Goal: Transaction & Acquisition: Purchase product/service

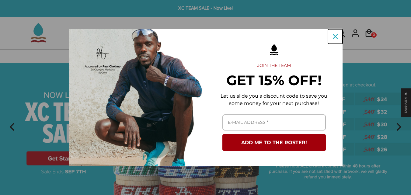
click at [334, 38] on icon "close icon" at bounding box center [335, 36] width 5 height 5
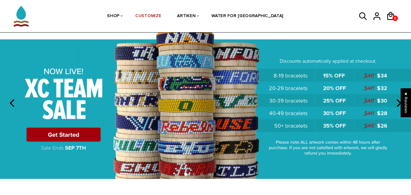
scroll to position [15, 0]
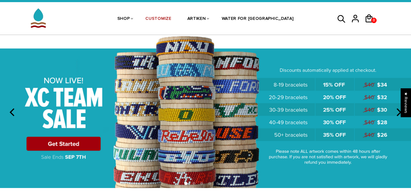
click at [95, 140] on img at bounding box center [205, 111] width 411 height 153
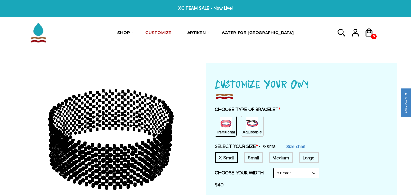
click at [252, 130] on p "Adjustable" at bounding box center [252, 132] width 19 height 5
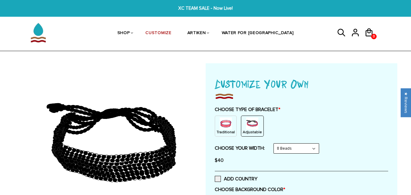
scroll to position [2, 0]
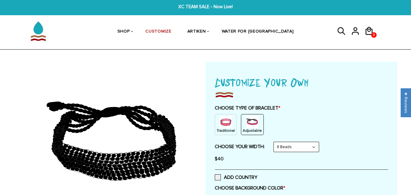
click at [318, 145] on select "8 Beads 6 Beads 10 Beads" at bounding box center [296, 147] width 45 height 10
click at [356, 131] on div "Traditional Adjustable" at bounding box center [302, 124] width 174 height 21
click at [312, 152] on select "8 Beads 6 Beads 10 Beads" at bounding box center [296, 147] width 45 height 10
click at [275, 142] on select "8 Beads 6 Beads 10 Beads" at bounding box center [296, 147] width 45 height 10
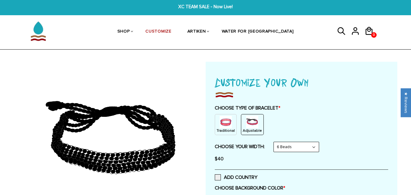
click at [303, 148] on select "8 Beads 6 Beads 10 Beads" at bounding box center [296, 147] width 45 height 10
click at [275, 142] on select "8 Beads 6 Beads 10 Beads" at bounding box center [296, 147] width 45 height 10
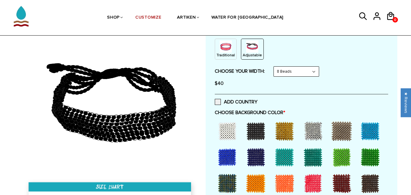
scroll to position [80, 0]
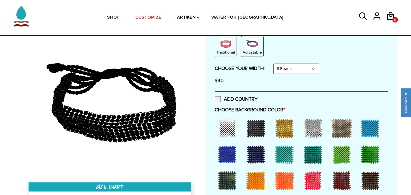
click at [305, 72] on select "8 Beads 6 Beads 10 Beads" at bounding box center [296, 69] width 45 height 10
click at [275, 64] on select "8 Beads 6 Beads 10 Beads" at bounding box center [296, 69] width 45 height 10
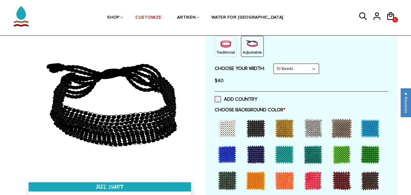
click at [297, 65] on select "8 Beads 6 Beads 10 Beads" at bounding box center [296, 69] width 45 height 10
click at [275, 64] on select "8 Beads 6 Beads 10 Beads" at bounding box center [296, 69] width 45 height 10
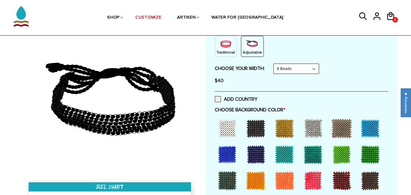
click at [295, 71] on select "8 Beads 6 Beads 10 Beads" at bounding box center [296, 69] width 45 height 10
select select "8-beads"
click at [275, 64] on select "8 Beads 6 Beads 10 Beads" at bounding box center [296, 69] width 45 height 10
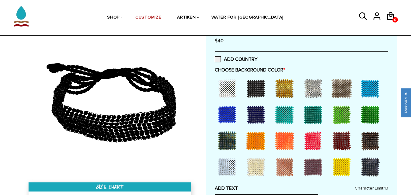
scroll to position [130, 0]
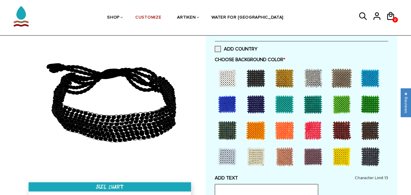
click at [254, 80] on div at bounding box center [256, 78] width 24 height 24
click at [230, 81] on div at bounding box center [227, 78] width 24 height 24
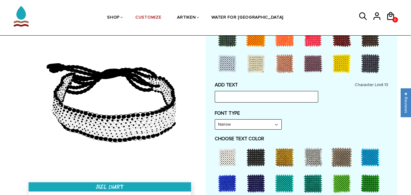
scroll to position [234, 0]
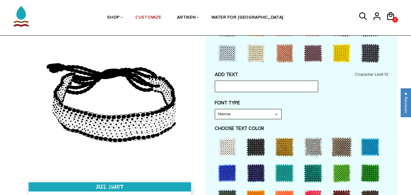
click at [275, 117] on select "Narrow Bold" at bounding box center [248, 114] width 66 height 10
click at [215, 109] on select "Narrow Bold" at bounding box center [248, 114] width 66 height 10
click at [262, 115] on select "Narrow Bold" at bounding box center [248, 114] width 66 height 10
click at [215, 109] on select "Narrow Bold" at bounding box center [248, 114] width 66 height 10
click at [267, 118] on select "Narrow Bold" at bounding box center [248, 114] width 66 height 10
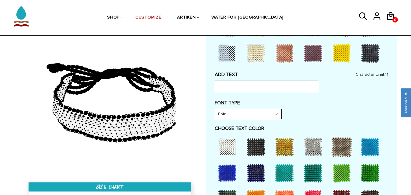
select select "Narrow"
click at [215, 109] on select "Narrow Bold" at bounding box center [248, 114] width 66 height 10
click at [264, 146] on div at bounding box center [256, 147] width 24 height 24
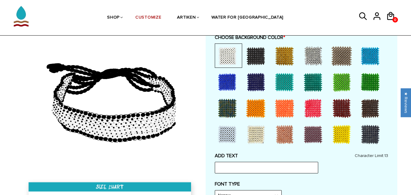
scroll to position [151, 0]
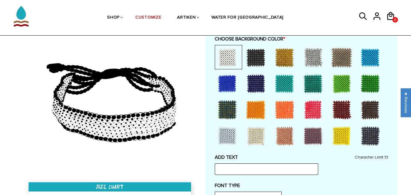
click at [249, 65] on div at bounding box center [256, 57] width 24 height 24
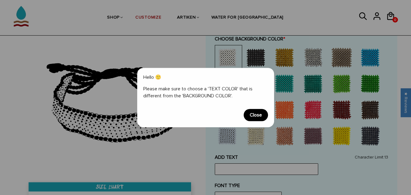
click at [251, 117] on span "Close" at bounding box center [256, 115] width 24 height 12
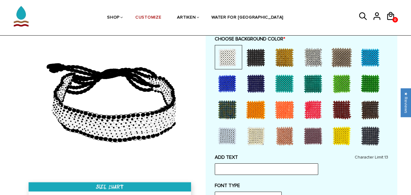
click at [258, 67] on div at bounding box center [256, 57] width 24 height 24
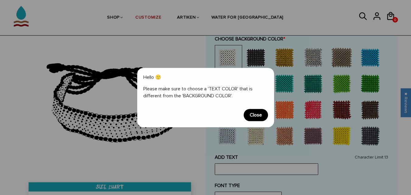
click at [257, 109] on span "Close" at bounding box center [256, 115] width 24 height 12
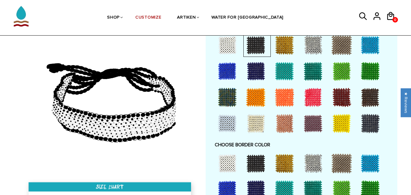
scroll to position [337, 0]
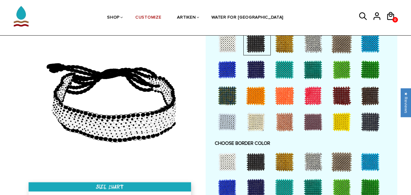
click at [222, 164] on div at bounding box center [227, 162] width 24 height 24
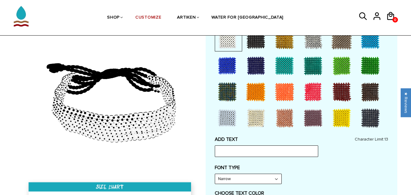
scroll to position [164, 0]
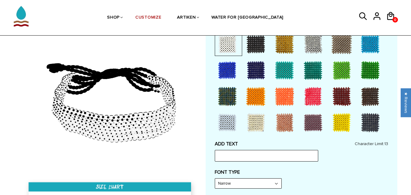
click at [257, 45] on div at bounding box center [256, 44] width 24 height 24
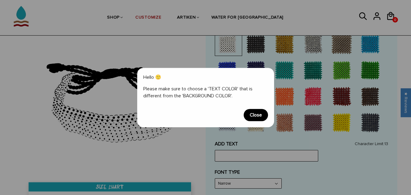
click at [255, 119] on span "Close" at bounding box center [256, 115] width 24 height 12
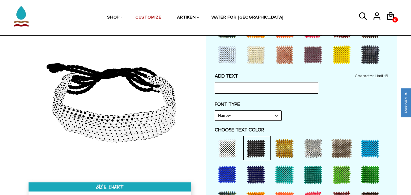
scroll to position [287, 0]
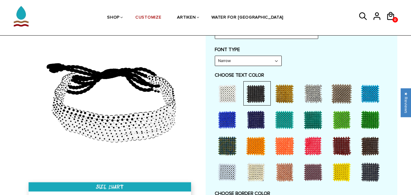
click at [226, 100] on div at bounding box center [227, 94] width 24 height 24
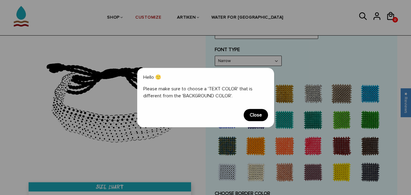
click at [263, 115] on span "Close" at bounding box center [256, 115] width 24 height 12
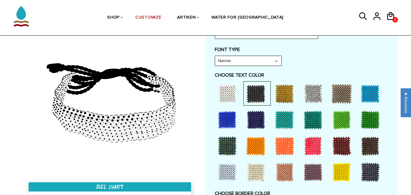
click at [377, 148] on div at bounding box center [370, 146] width 24 height 24
click at [254, 93] on div at bounding box center [256, 94] width 24 height 24
click at [323, 68] on div "ADD TEXT Character Limit: 13 FONT TYPE Bold Bold FONT TYPE Narrow Narrow Bold C…" at bounding box center [302, 161] width 174 height 286
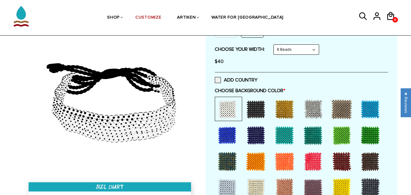
scroll to position [95, 0]
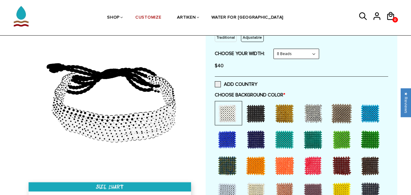
click at [263, 109] on div at bounding box center [256, 113] width 24 height 24
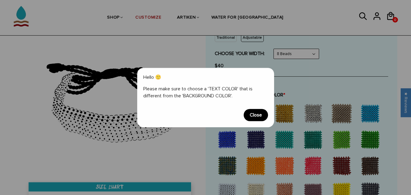
click at [263, 109] on span "Close" at bounding box center [256, 115] width 24 height 12
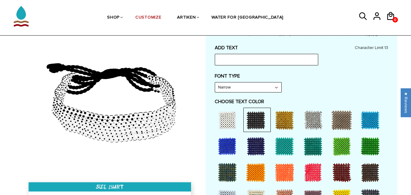
scroll to position [263, 0]
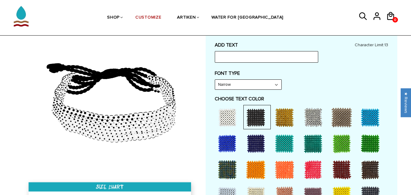
click at [222, 115] on div at bounding box center [227, 117] width 24 height 24
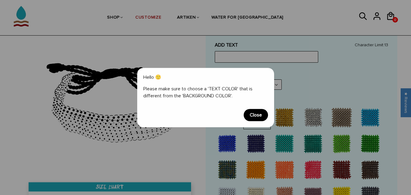
click at [262, 114] on span "Close" at bounding box center [256, 115] width 24 height 12
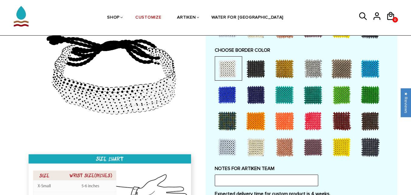
scroll to position [426, 0]
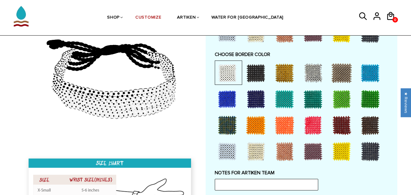
click at [256, 72] on div at bounding box center [256, 73] width 24 height 24
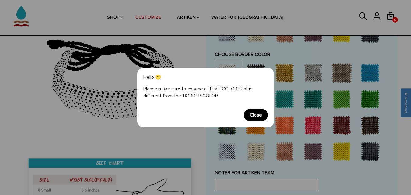
click at [262, 116] on span "Close" at bounding box center [256, 115] width 24 height 12
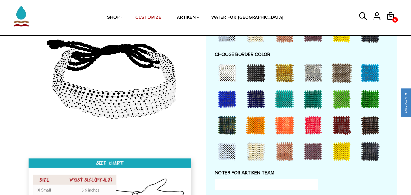
click at [286, 64] on div at bounding box center [285, 73] width 24 height 24
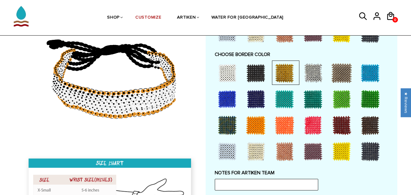
click at [313, 71] on div at bounding box center [313, 73] width 24 height 24
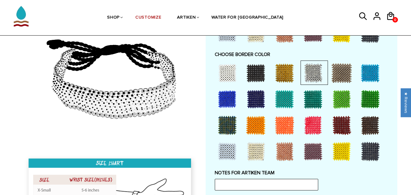
click at [238, 74] on div at bounding box center [227, 73] width 24 height 24
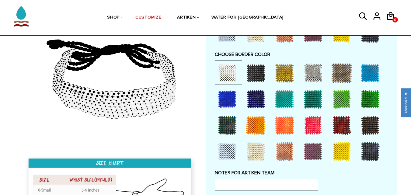
click at [258, 117] on div at bounding box center [256, 125] width 24 height 24
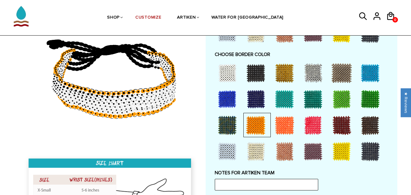
click at [232, 121] on div at bounding box center [227, 125] width 24 height 24
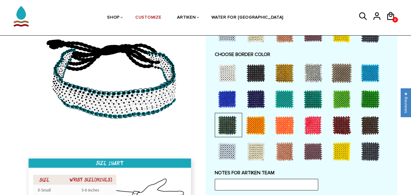
click at [365, 143] on div at bounding box center [370, 151] width 24 height 24
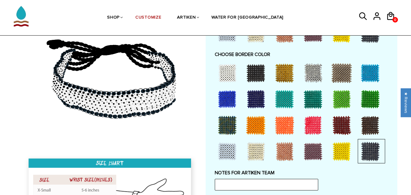
click at [351, 127] on div at bounding box center [342, 125] width 24 height 24
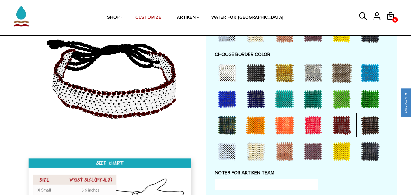
click at [233, 73] on div at bounding box center [227, 73] width 24 height 24
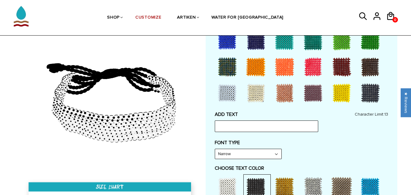
scroll to position [186, 0]
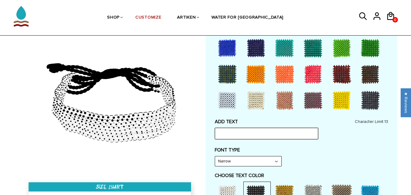
click at [309, 134] on input "text" at bounding box center [267, 134] width 104 height 12
type input "Go Rams"
click at [348, 147] on label "FONT TYPE" at bounding box center [302, 150] width 174 height 6
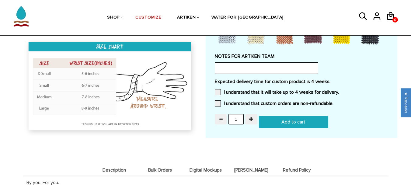
scroll to position [515, 0]
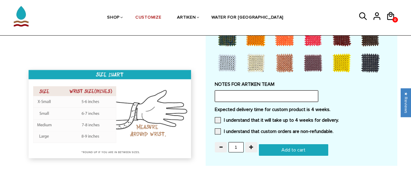
click at [288, 99] on input "text" at bounding box center [267, 96] width 104 height 12
click at [358, 114] on div "Expected delivery time for custom product is 4 weeks. I understand that it will…" at bounding box center [302, 123] width 174 height 32
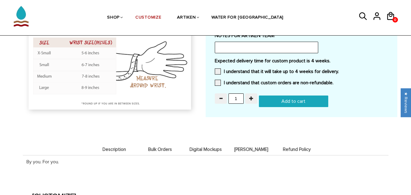
scroll to position [566, 0]
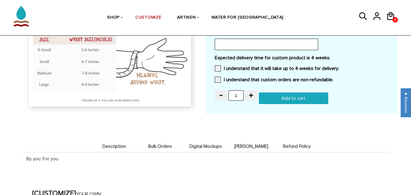
click at [121, 143] on li "Description" at bounding box center [115, 146] width 46 height 12
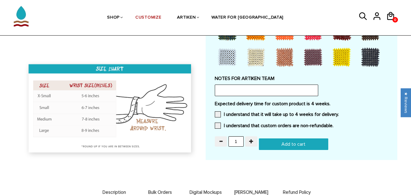
scroll to position [463, 0]
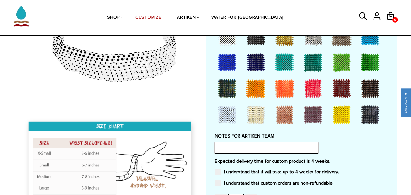
click at [290, 145] on input "text" at bounding box center [267, 148] width 104 height 12
type input "y"
click at [331, 148] on div "NOTES FOR ARTIKEN TEAM" at bounding box center [302, 143] width 174 height 21
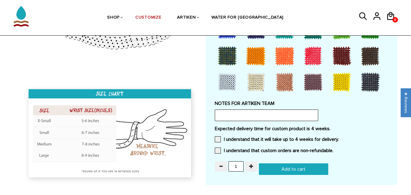
scroll to position [476, 0]
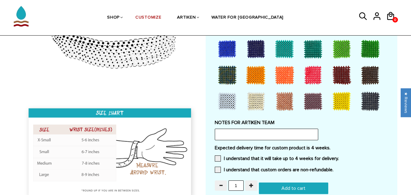
click at [303, 132] on input "text" at bounding box center [267, 135] width 104 height 12
click at [351, 137] on div "NOTES FOR ARTIKEN TEAM add a ram" at bounding box center [302, 130] width 174 height 21
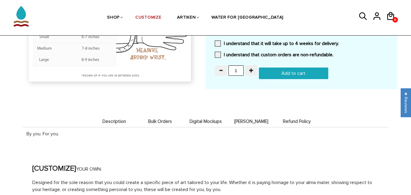
scroll to position [587, 0]
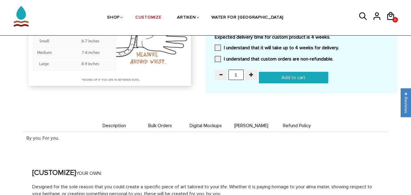
click at [215, 127] on span "Digital Mockups" at bounding box center [206, 125] width 43 height 5
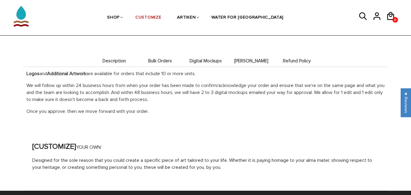
scroll to position [649, 0]
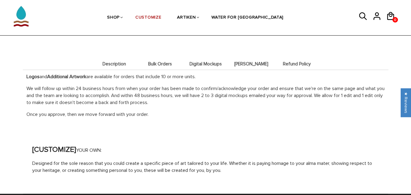
click at [128, 65] on span "Description" at bounding box center [114, 64] width 43 height 5
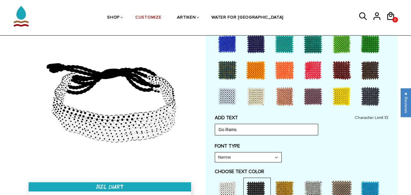
scroll to position [189, 0]
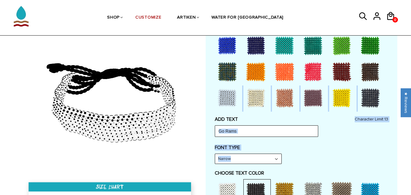
drag, startPoint x: 383, startPoint y: 73, endPoint x: 386, endPoint y: 162, distance: 89.0
click at [386, 162] on div "Customize Your Own CHOOSE TYPE OF BRACELET * Traditional Adjustable Traditional…" at bounding box center [302, 184] width 174 height 595
click at [392, 159] on div "Customize Your Own CHOOSE TYPE OF BRACELET * Traditional Adjustable Traditional…" at bounding box center [302, 184] width 192 height 618
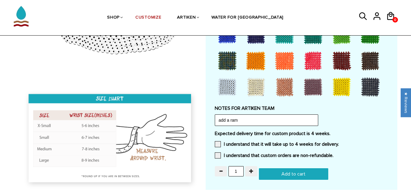
scroll to position [531, 0]
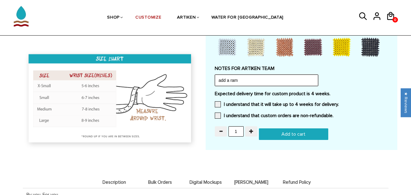
click at [298, 80] on input "add a ram" at bounding box center [267, 81] width 104 height 12
type input "a"
click at [318, 100] on div "Expected delivery time for custom product is 4 weeks. I understand that it will…" at bounding box center [302, 107] width 174 height 32
click at [366, 96] on label "Expected delivery time for custom product is 4 weeks." at bounding box center [302, 94] width 174 height 6
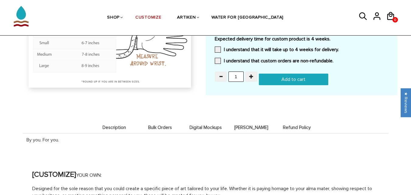
scroll to position [572, 0]
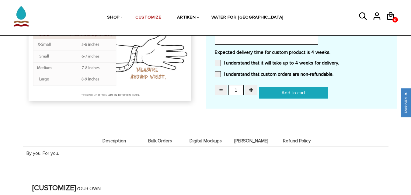
click at [167, 139] on span "Bulk Orders" at bounding box center [160, 141] width 43 height 5
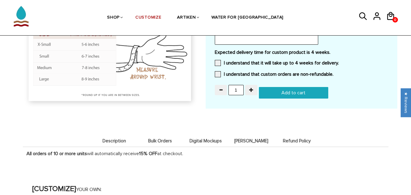
click at [221, 141] on span "Digital Mockups" at bounding box center [206, 141] width 43 height 5
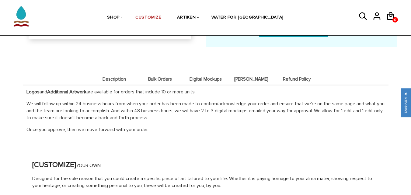
scroll to position [635, 0]
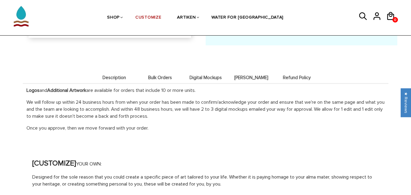
click at [247, 87] on div "Logos and Additional Artwork are available for orders that include 10 or more u…" at bounding box center [206, 108] width 366 height 51
click at [247, 80] on li "[PERSON_NAME]" at bounding box center [252, 78] width 46 height 12
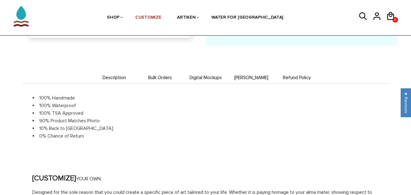
click at [217, 75] on span "Digital Mockups" at bounding box center [206, 77] width 43 height 5
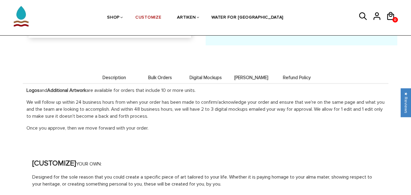
click at [241, 75] on span "[PERSON_NAME]" at bounding box center [251, 77] width 43 height 5
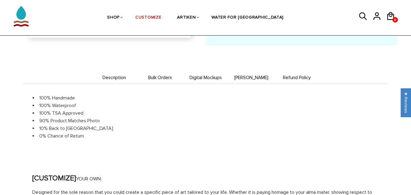
click at [212, 76] on span "Digital Mockups" at bounding box center [206, 77] width 43 height 5
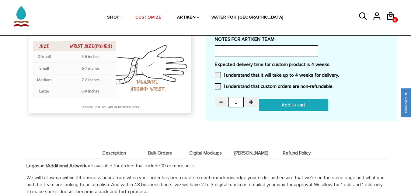
scroll to position [563, 0]
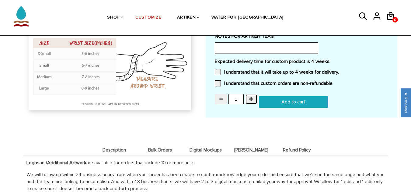
click at [250, 94] on button "button" at bounding box center [251, 99] width 12 height 10
click at [236, 101] on input "5" at bounding box center [236, 99] width 15 height 10
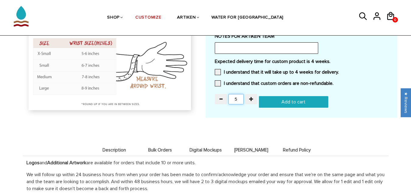
click at [236, 101] on input "5" at bounding box center [236, 99] width 15 height 10
type input "30"
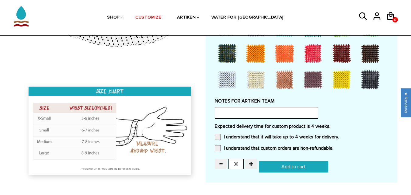
scroll to position [499, 0]
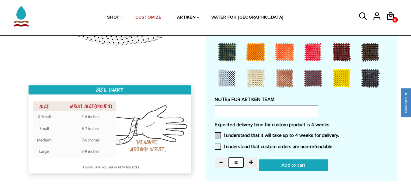
click at [215, 138] on span at bounding box center [218, 135] width 6 height 6
click at [339, 134] on input "I understand that it will take up to 4 weeks for delivery." at bounding box center [339, 134] width 0 height 0
click at [215, 145] on span at bounding box center [218, 147] width 6 height 6
click at [334, 145] on input "I understand that custom orders are non-refundable." at bounding box center [334, 145] width 0 height 0
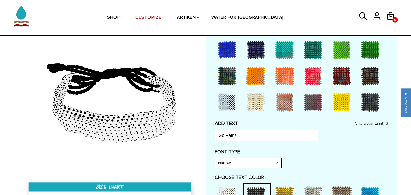
scroll to position [197, 0]
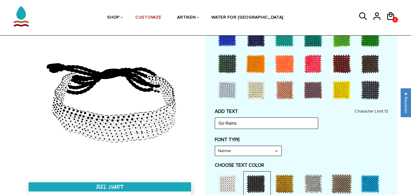
click at [275, 154] on select "Narrow Bold" at bounding box center [248, 151] width 66 height 10
click at [215, 146] on select "Narrow Bold" at bounding box center [248, 151] width 66 height 10
click at [293, 149] on div "FONT TYPE Bold Narrow Bold" at bounding box center [302, 146] width 174 height 19
click at [268, 150] on select "Narrow Bold" at bounding box center [248, 151] width 66 height 10
select select "Narrow"
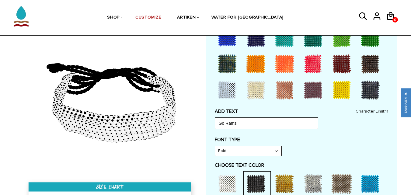
click at [215, 146] on select "Narrow Bold" at bounding box center [248, 151] width 66 height 10
click at [309, 148] on div "FONT TYPE Narrow Narrow Bold" at bounding box center [302, 146] width 174 height 19
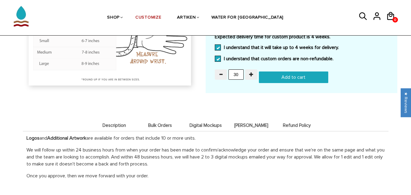
scroll to position [595, 0]
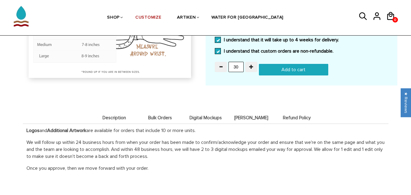
click at [205, 116] on span "Digital Mockups" at bounding box center [206, 117] width 43 height 5
click at [205, 121] on li "Digital Mockups" at bounding box center [206, 118] width 46 height 12
click at [185, 104] on div "Description Bulk Orders Digital Mockups [PERSON_NAME] Refund Policy Description…" at bounding box center [206, 139] width 366 height 83
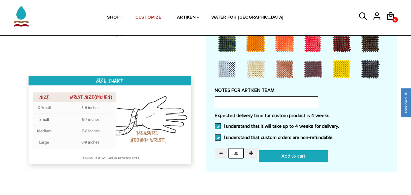
scroll to position [510, 0]
